Goal: Information Seeking & Learning: Learn about a topic

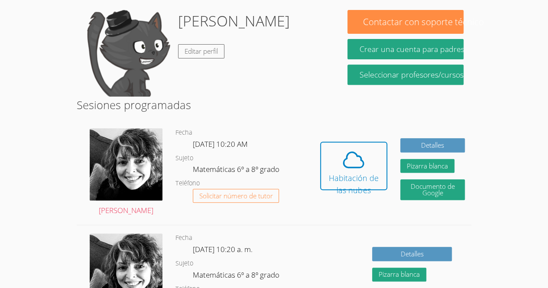
scroll to position [143, 0]
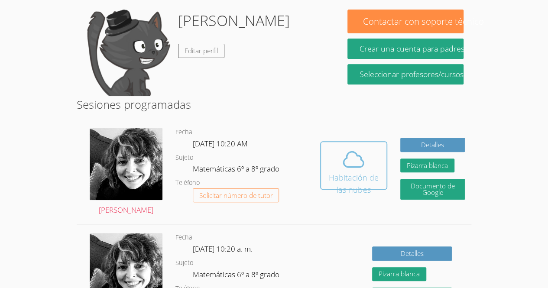
click at [350, 172] on font "Habitación de las nubes" at bounding box center [354, 183] width 50 height 23
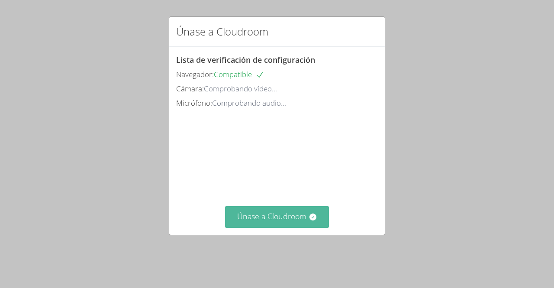
click at [249, 221] on font "Únase a Cloudroom" at bounding box center [271, 216] width 69 height 10
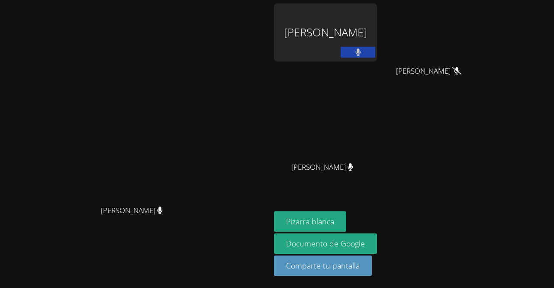
click at [396, 69] on font "[PERSON_NAME]" at bounding box center [423, 71] width 55 height 10
click at [185, 73] on video at bounding box center [136, 126] width 130 height 149
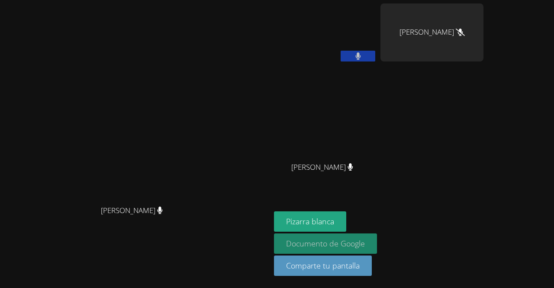
click at [365, 246] on font "Documento de Google" at bounding box center [325, 243] width 79 height 10
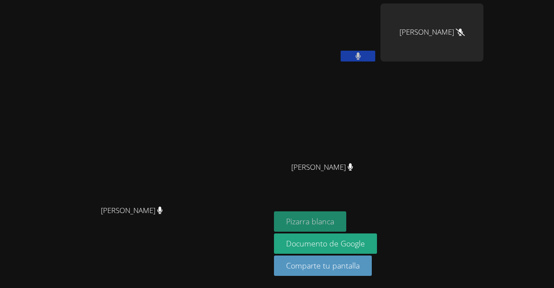
click at [346, 228] on button "Pizarra blanca" at bounding box center [310, 221] width 72 height 20
click at [375, 58] on button at bounding box center [358, 56] width 35 height 11
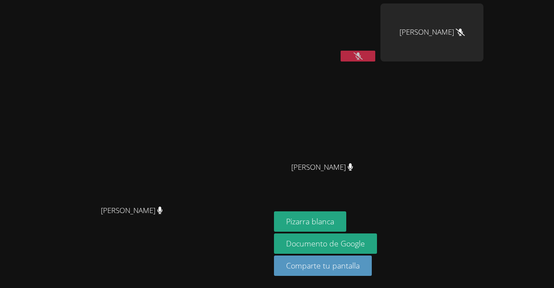
click at [375, 56] on button at bounding box center [358, 56] width 35 height 11
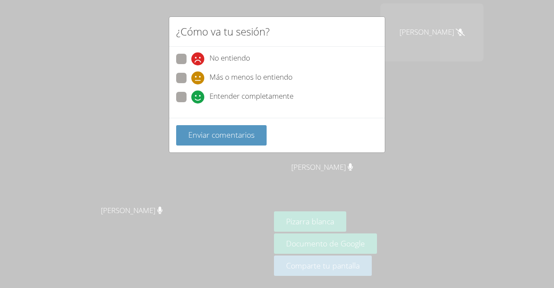
click at [190, 90] on div "No entiendo Más o menos lo entiendo Entender completamente" at bounding box center [277, 81] width 202 height 54
click at [194, 94] on icon at bounding box center [197, 97] width 13 height 13
click at [194, 94] on input "Entender completamente" at bounding box center [194, 95] width 7 height 7
radio input "true"
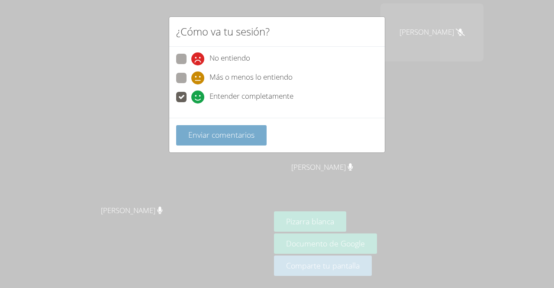
click at [211, 132] on font "Enviar comentarios" at bounding box center [221, 134] width 66 height 10
